Goal: Task Accomplishment & Management: Use online tool/utility

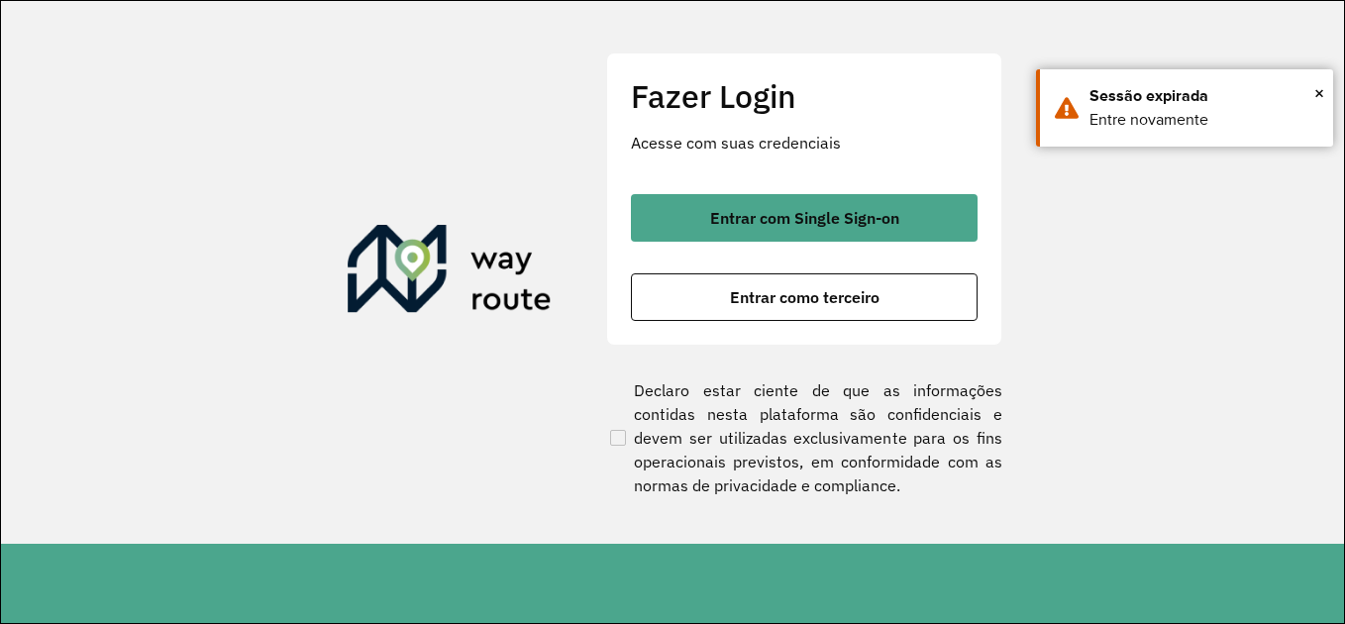
click at [818, 212] on span "Entrar com Single Sign-on" at bounding box center [804, 218] width 189 height 16
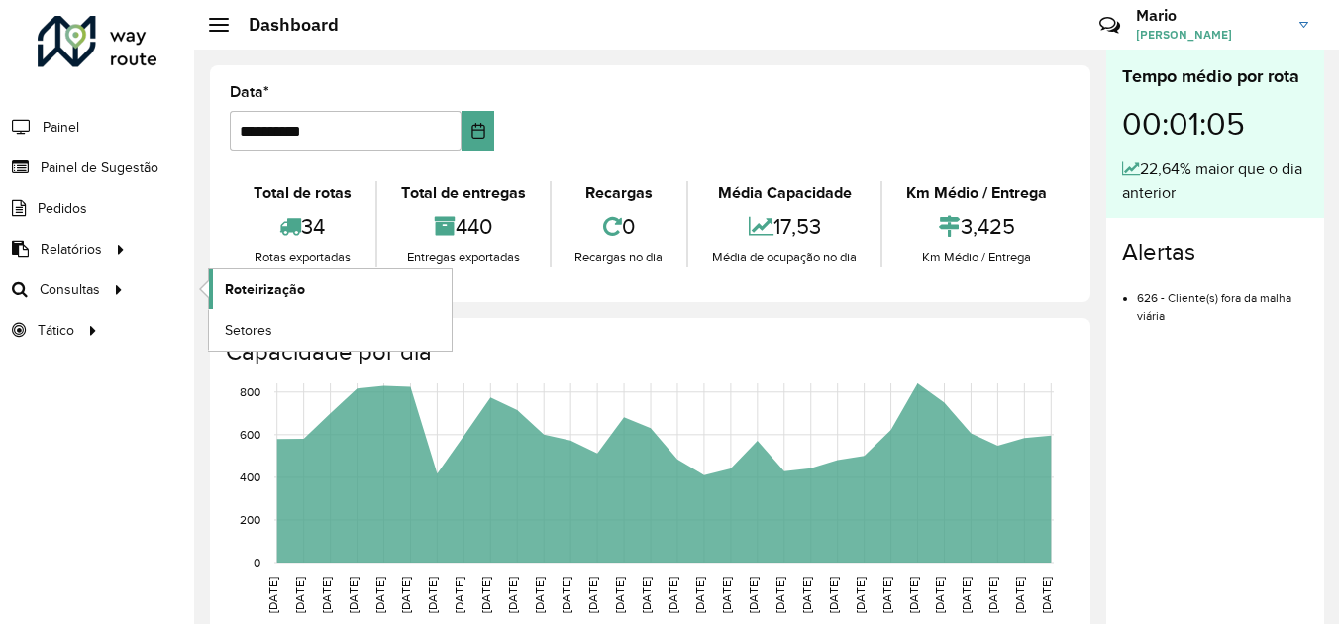
click at [249, 299] on span "Roteirização" at bounding box center [265, 289] width 80 height 21
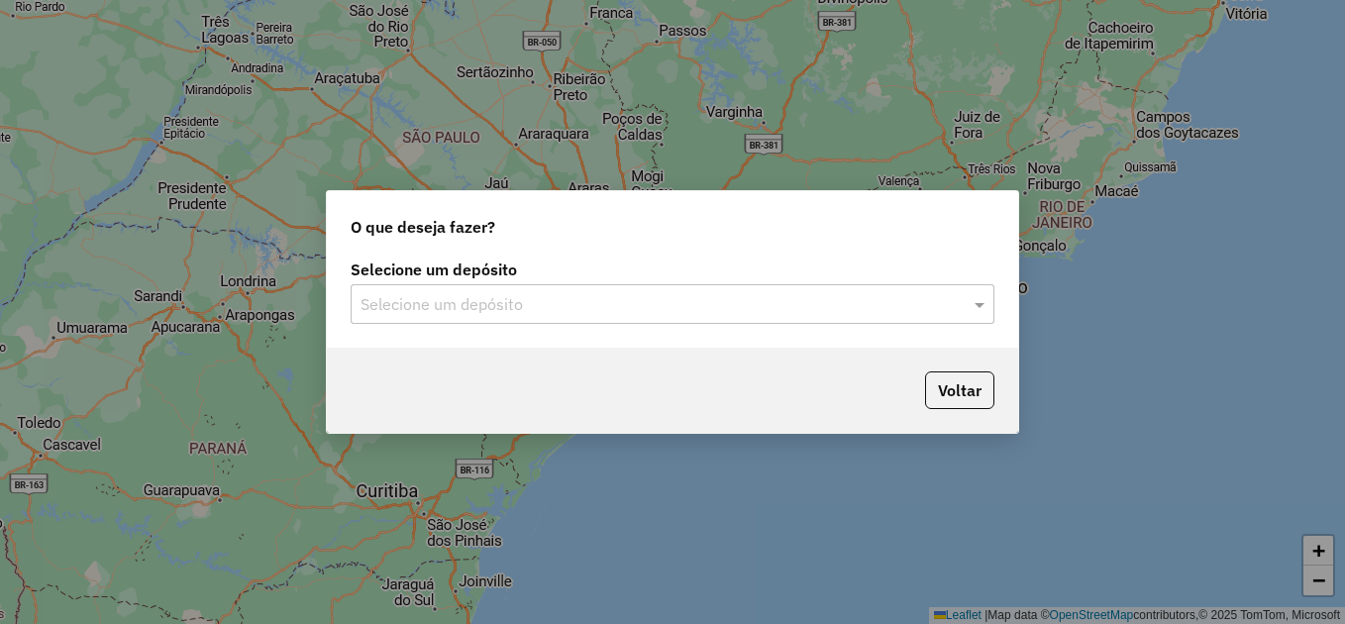
click at [501, 305] on input "text" at bounding box center [653, 305] width 584 height 24
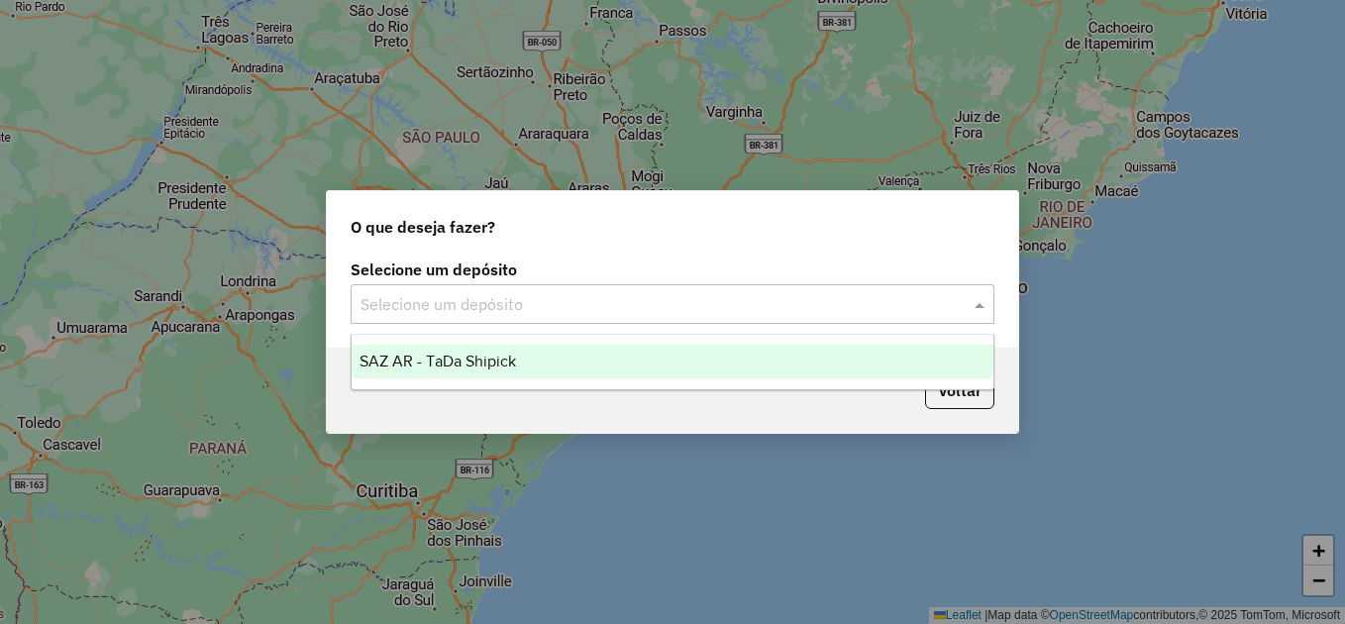
click at [478, 355] on span "SAZ AR - TaDa Shipick" at bounding box center [438, 361] width 156 height 17
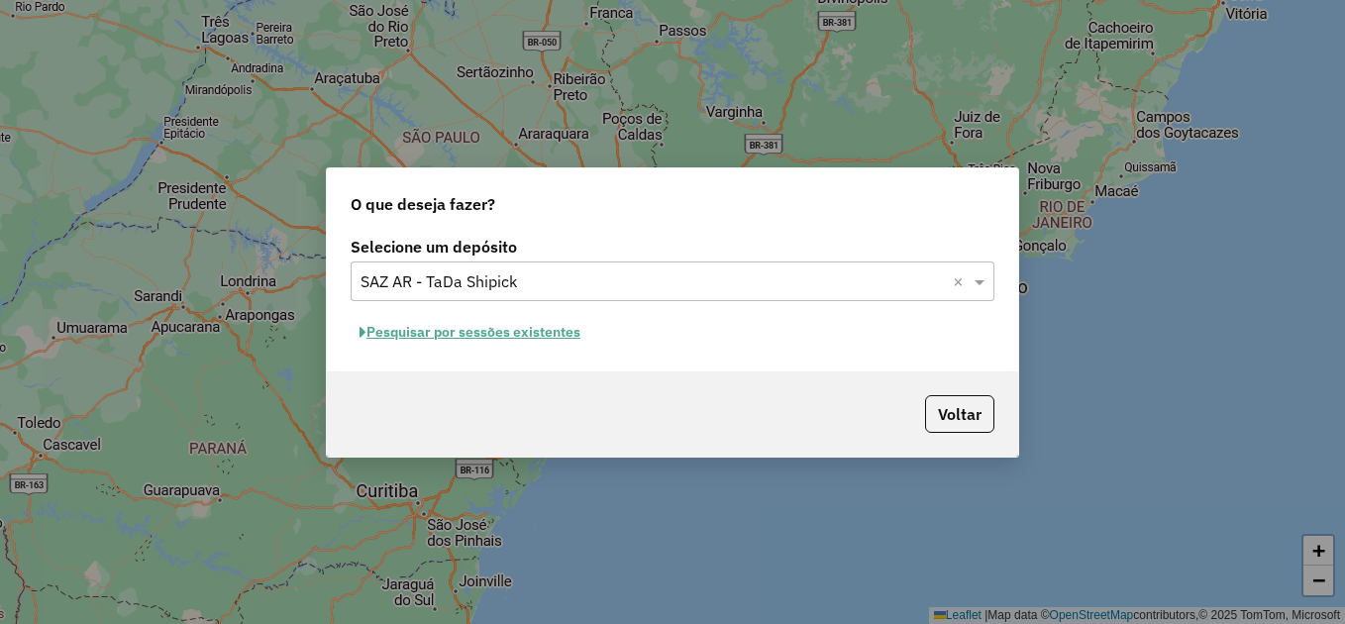
click at [522, 339] on button "Pesquisar por sessões existentes" at bounding box center [470, 332] width 239 height 31
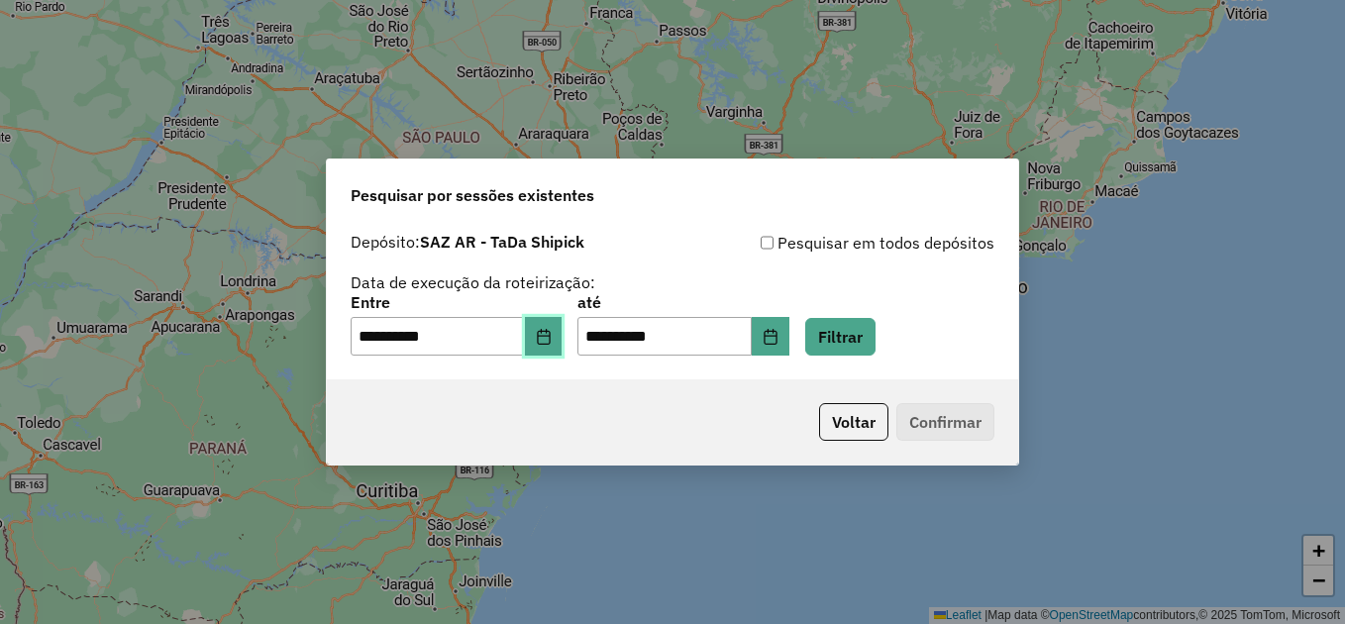
click at [550, 337] on icon "Choose Date" at bounding box center [544, 337] width 16 height 16
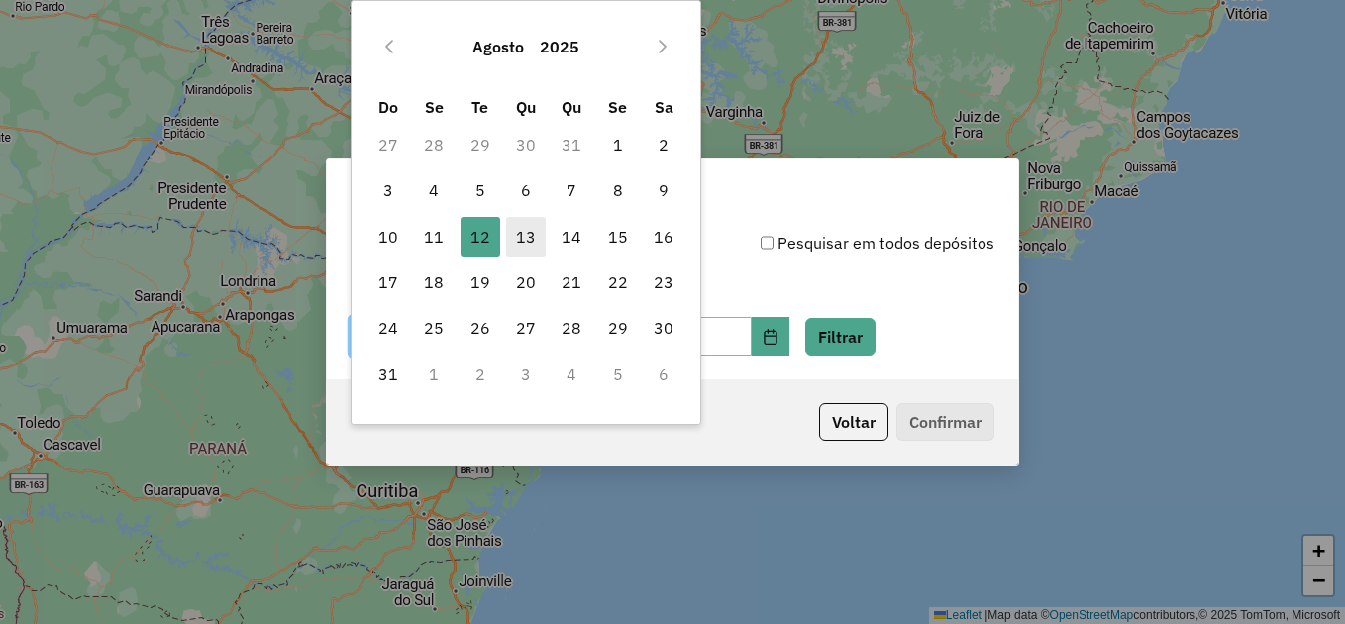
click at [525, 236] on span "13" at bounding box center [526, 237] width 40 height 40
type input "**********"
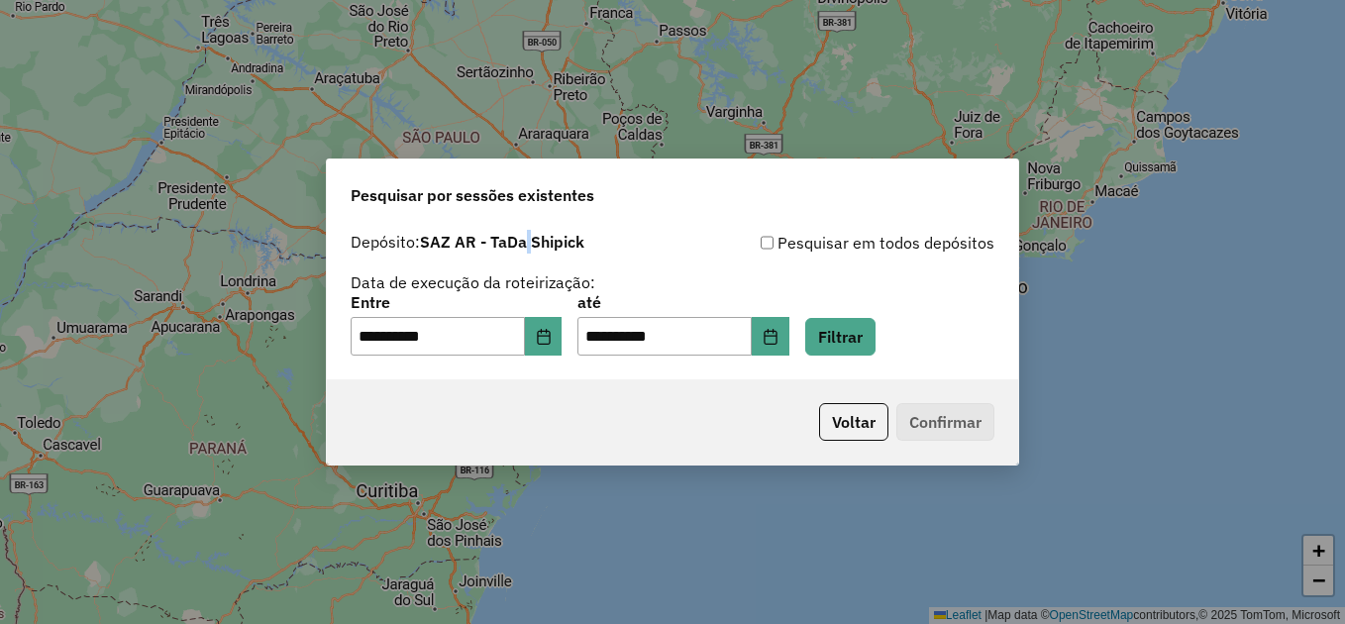
click at [525, 236] on strong "SAZ AR - TaDa Shipick" at bounding box center [502, 242] width 164 height 20
click at [876, 330] on button "Filtrar" at bounding box center [840, 337] width 70 height 38
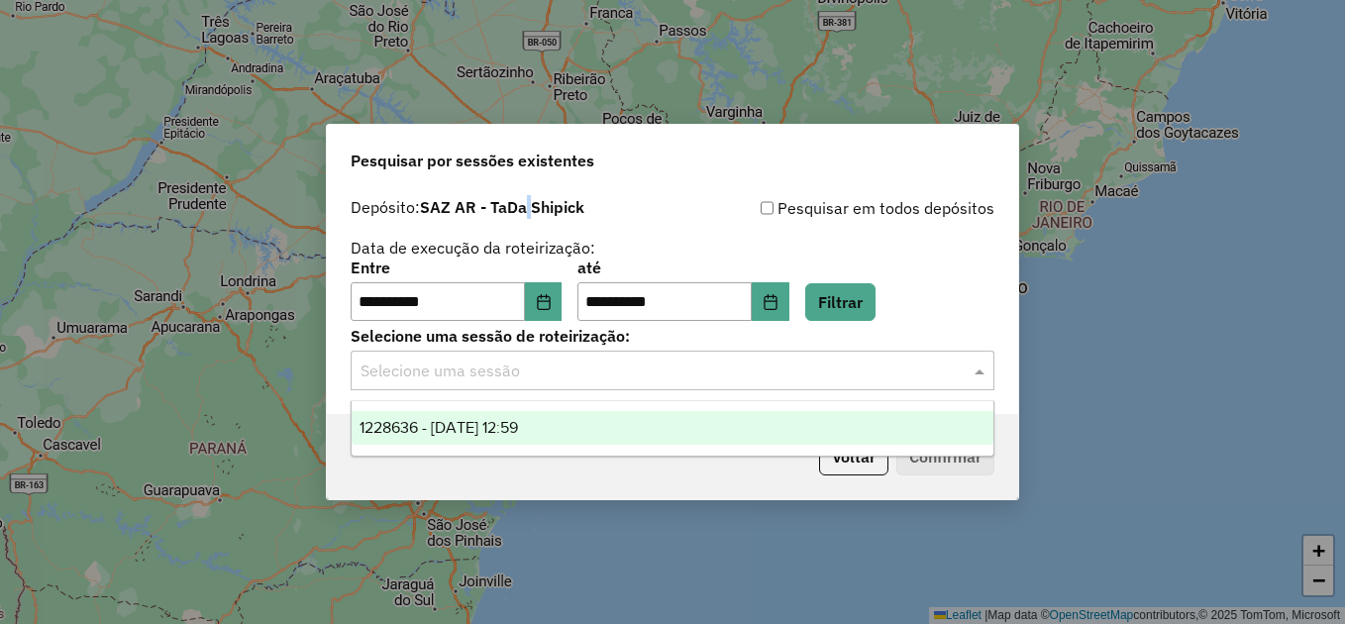
click at [553, 368] on input "text" at bounding box center [653, 372] width 584 height 24
click at [503, 428] on span "1228636 - 13/08/2025 12:59" at bounding box center [439, 427] width 158 height 17
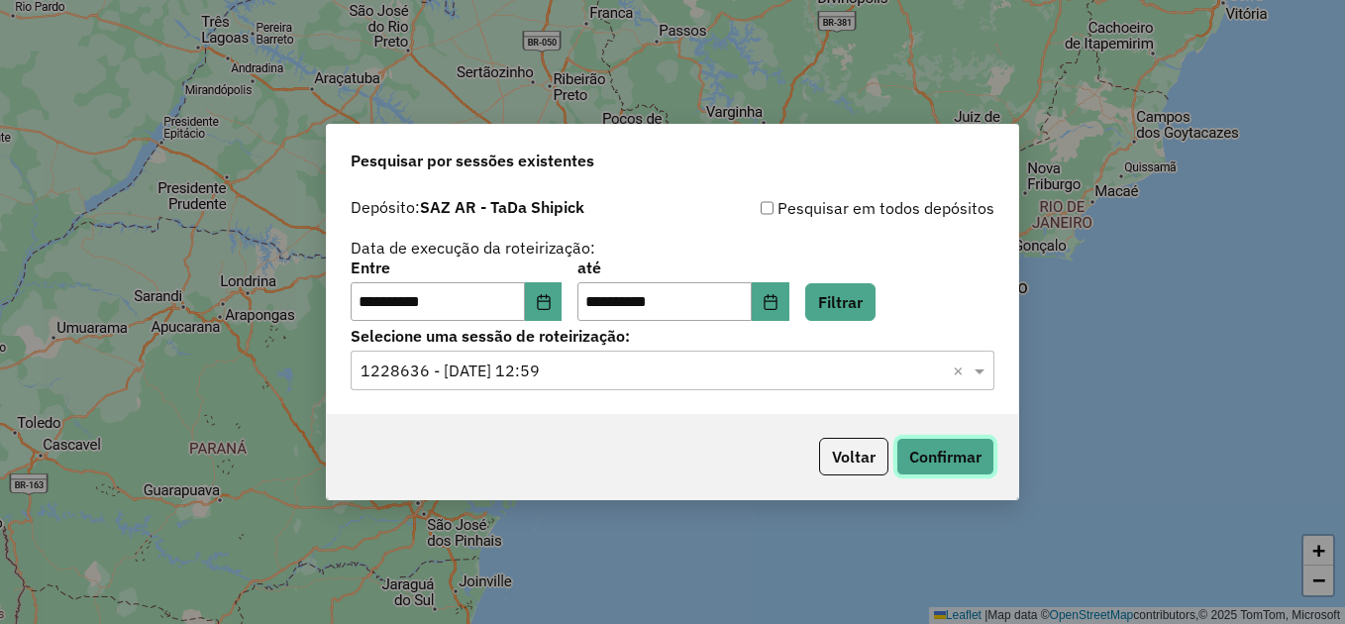
click at [915, 455] on button "Confirmar" at bounding box center [945, 457] width 98 height 38
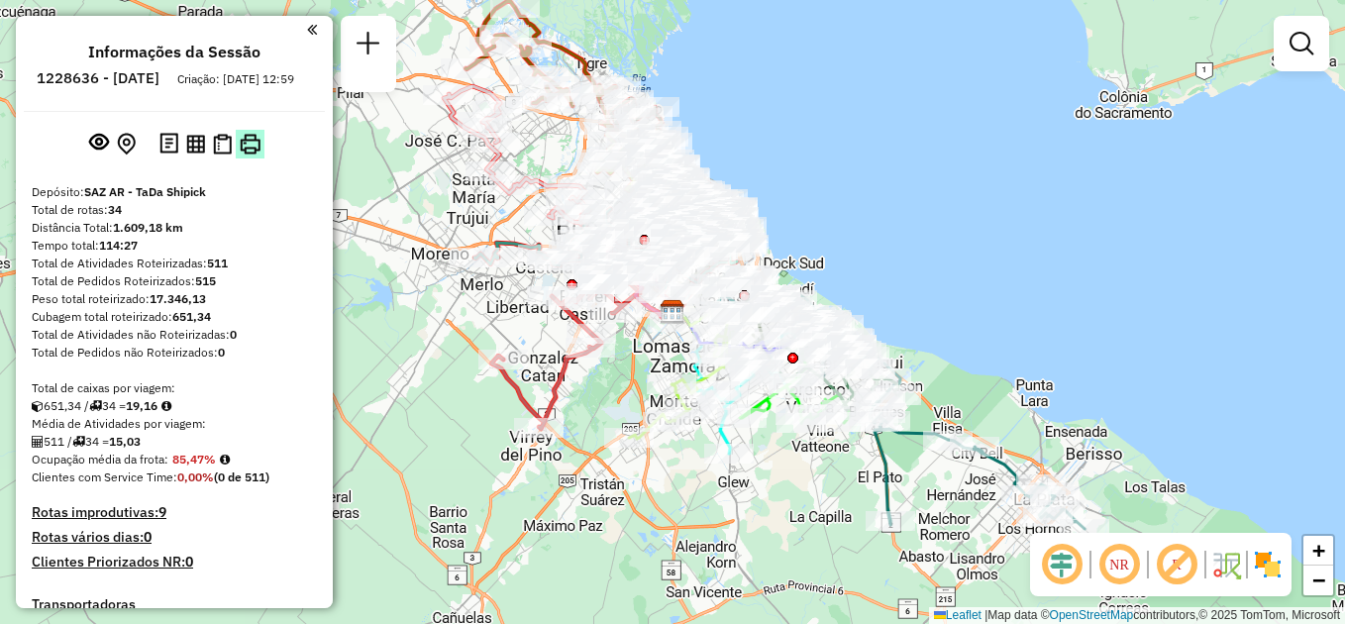
click at [252, 155] on img at bounding box center [250, 144] width 21 height 21
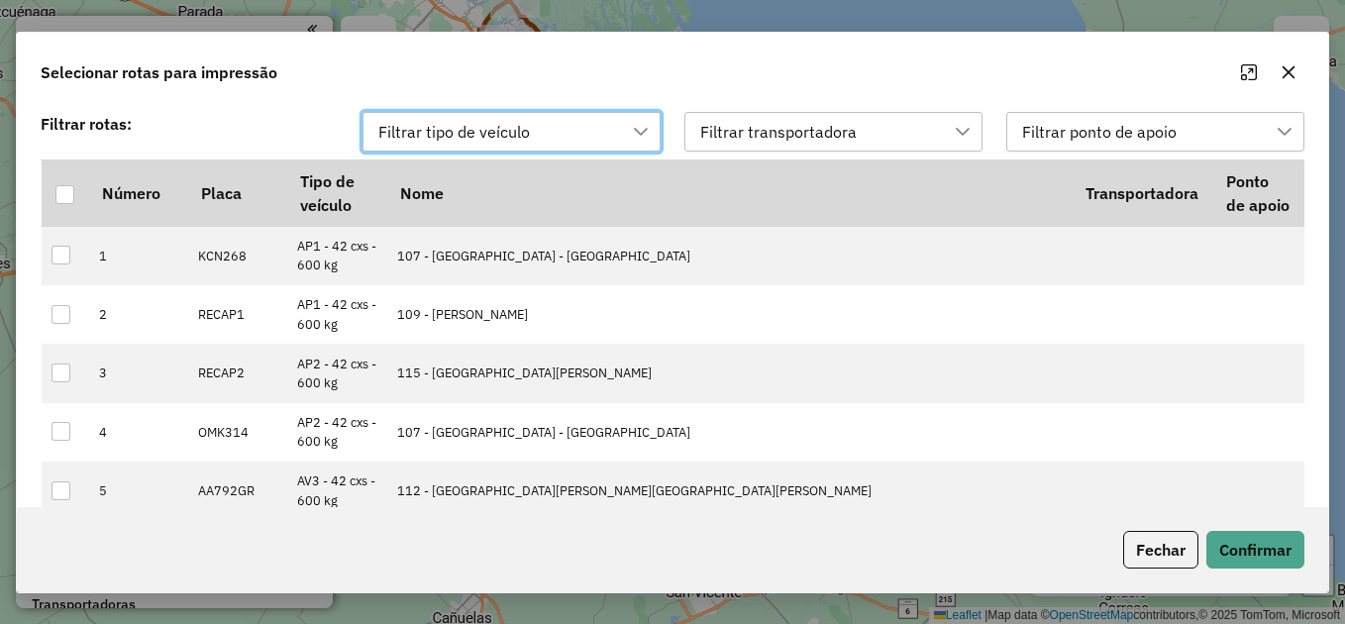
scroll to position [15, 90]
click at [71, 195] on div at bounding box center [64, 193] width 19 height 19
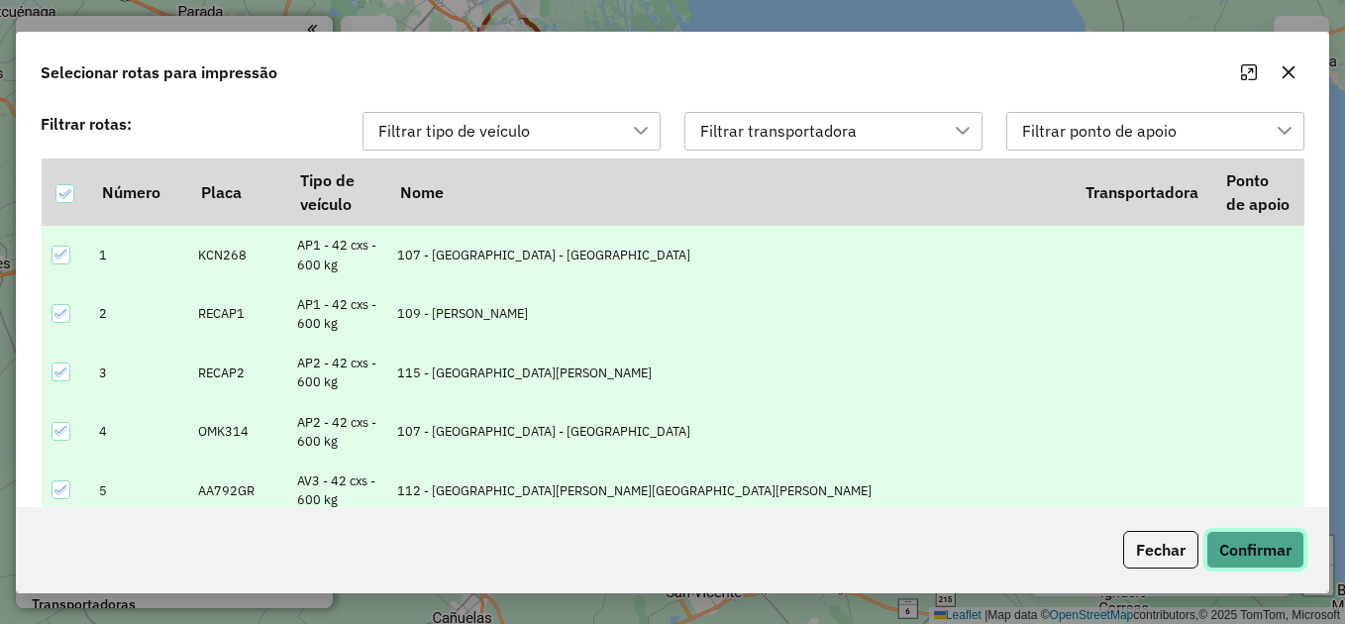
click at [1253, 541] on button "Confirmar" at bounding box center [1255, 550] width 98 height 38
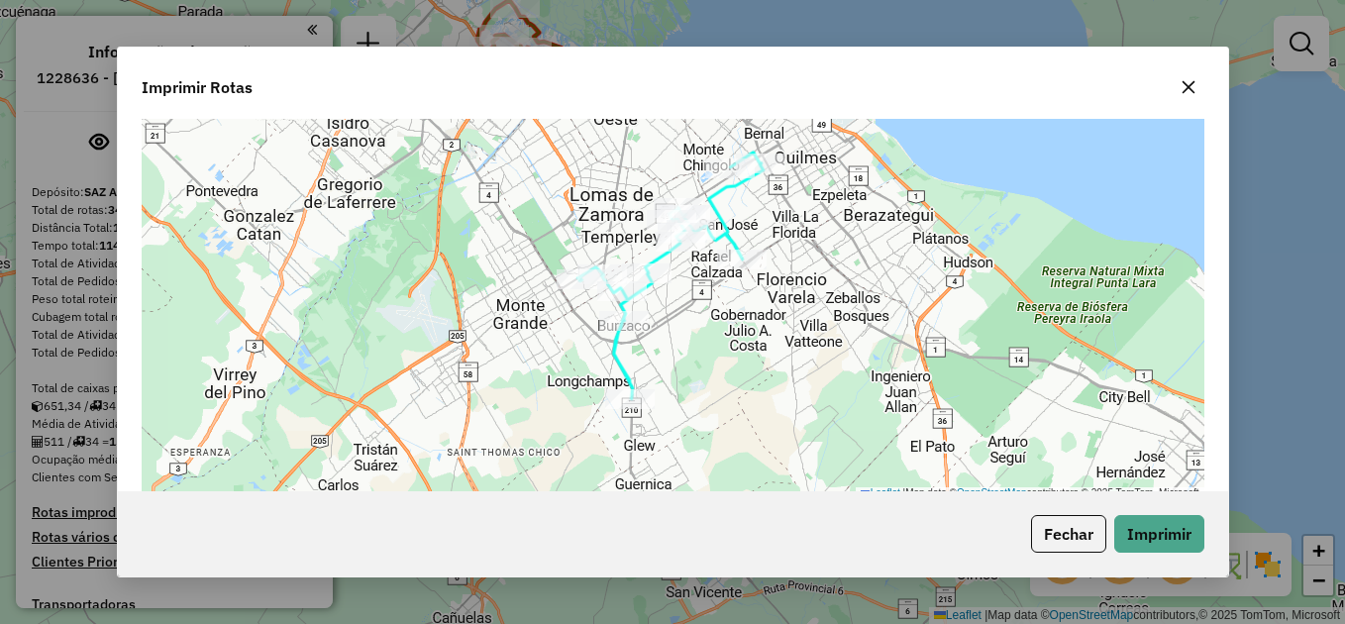
scroll to position [792, 0]
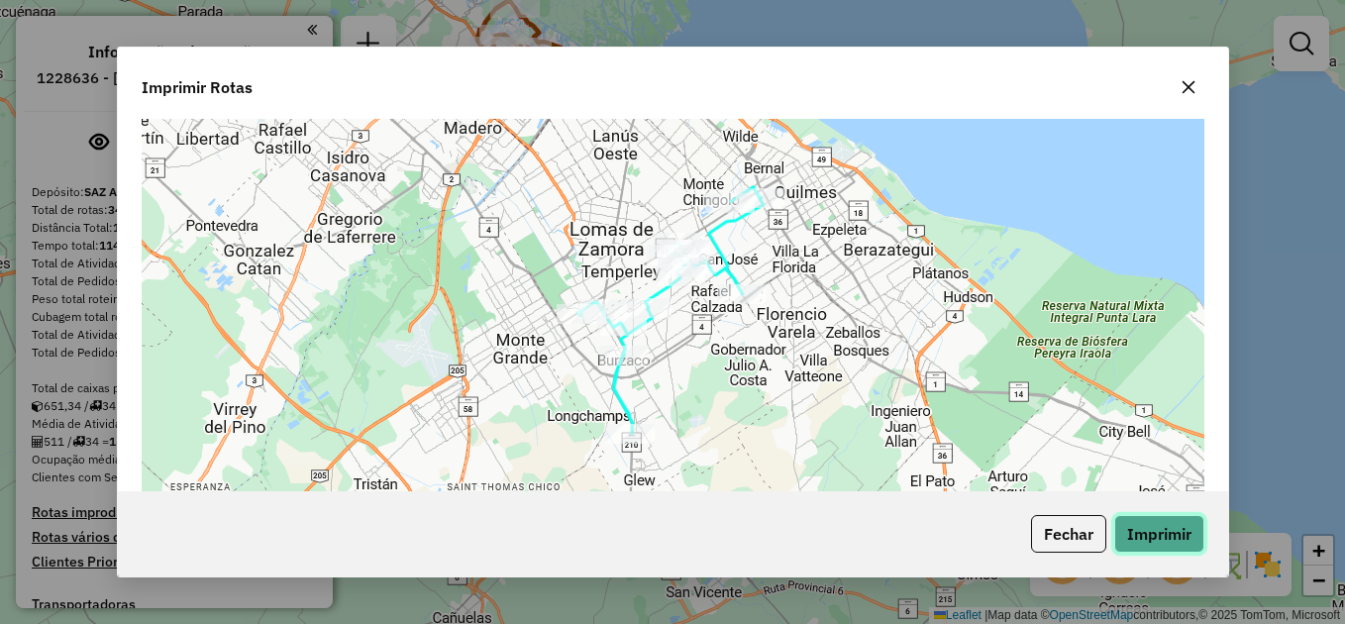
click at [1192, 525] on button "Imprimir" at bounding box center [1159, 534] width 90 height 38
